Goal: Information Seeking & Learning: Check status

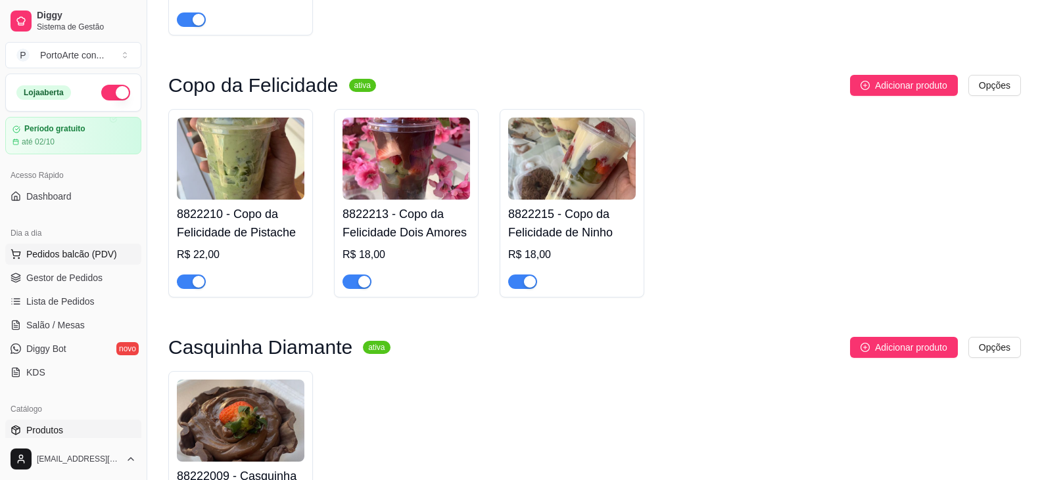
click at [68, 260] on span "Pedidos balcão (PDV)" at bounding box center [71, 254] width 91 height 13
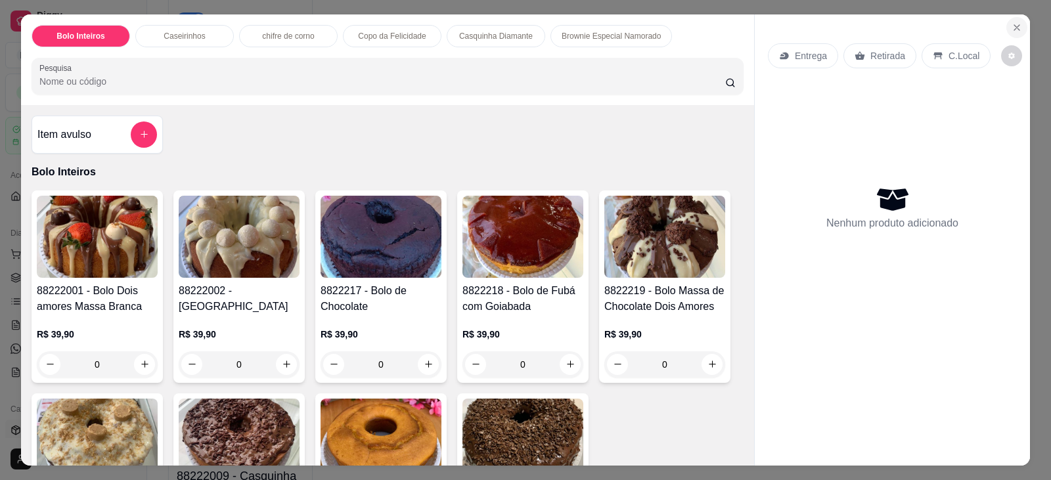
click at [1017, 29] on icon "Close" at bounding box center [1017, 27] width 11 height 11
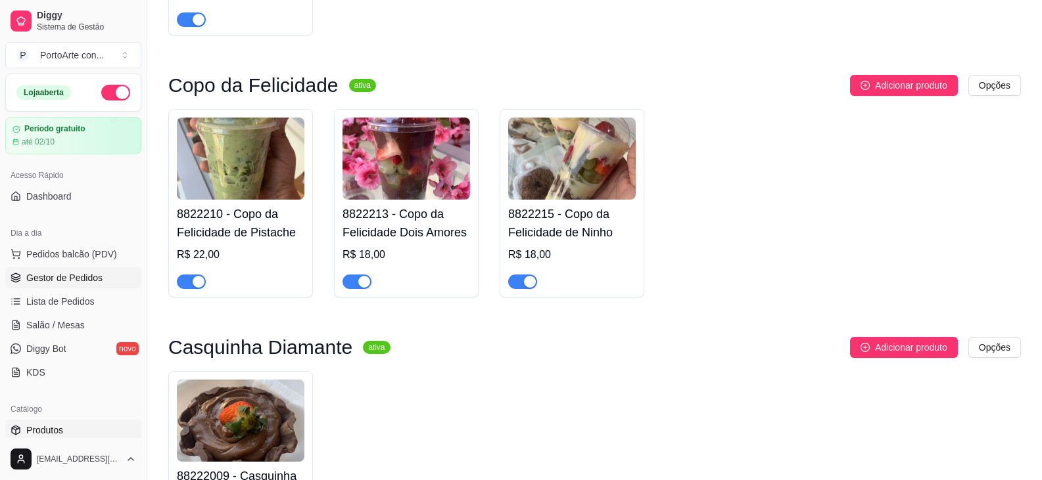
click at [92, 277] on span "Gestor de Pedidos" at bounding box center [64, 277] width 76 height 13
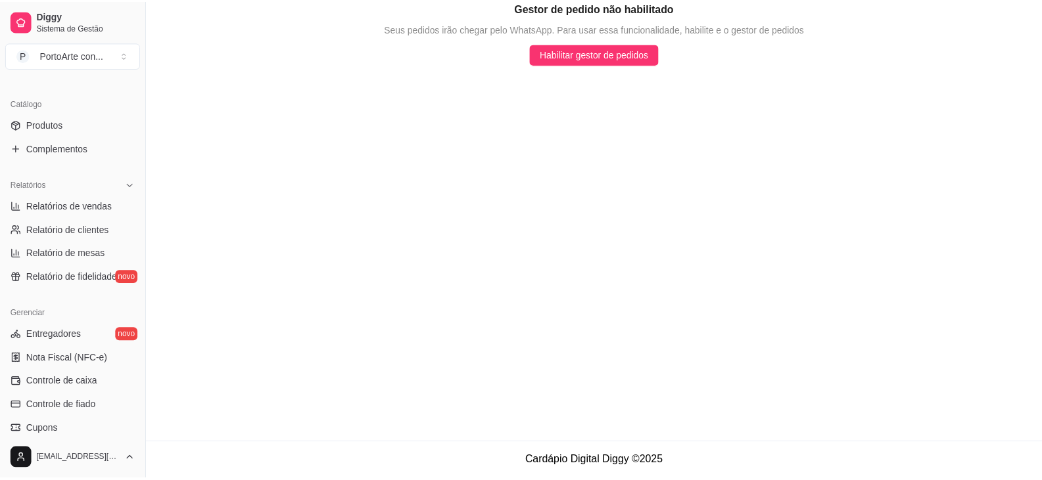
scroll to position [329, 0]
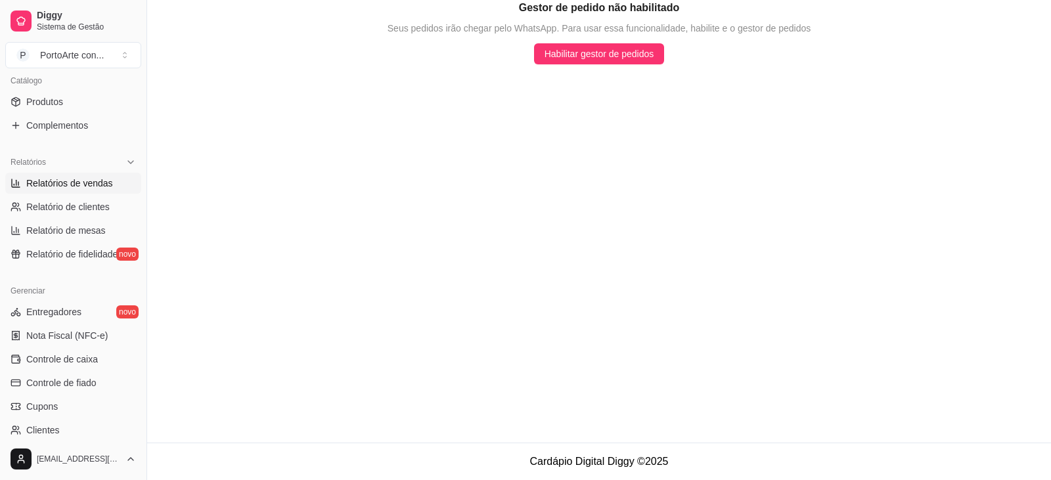
click at [101, 185] on span "Relatórios de vendas" at bounding box center [69, 183] width 87 height 13
select select "ALL"
select select "0"
